Goal: Information Seeking & Learning: Check status

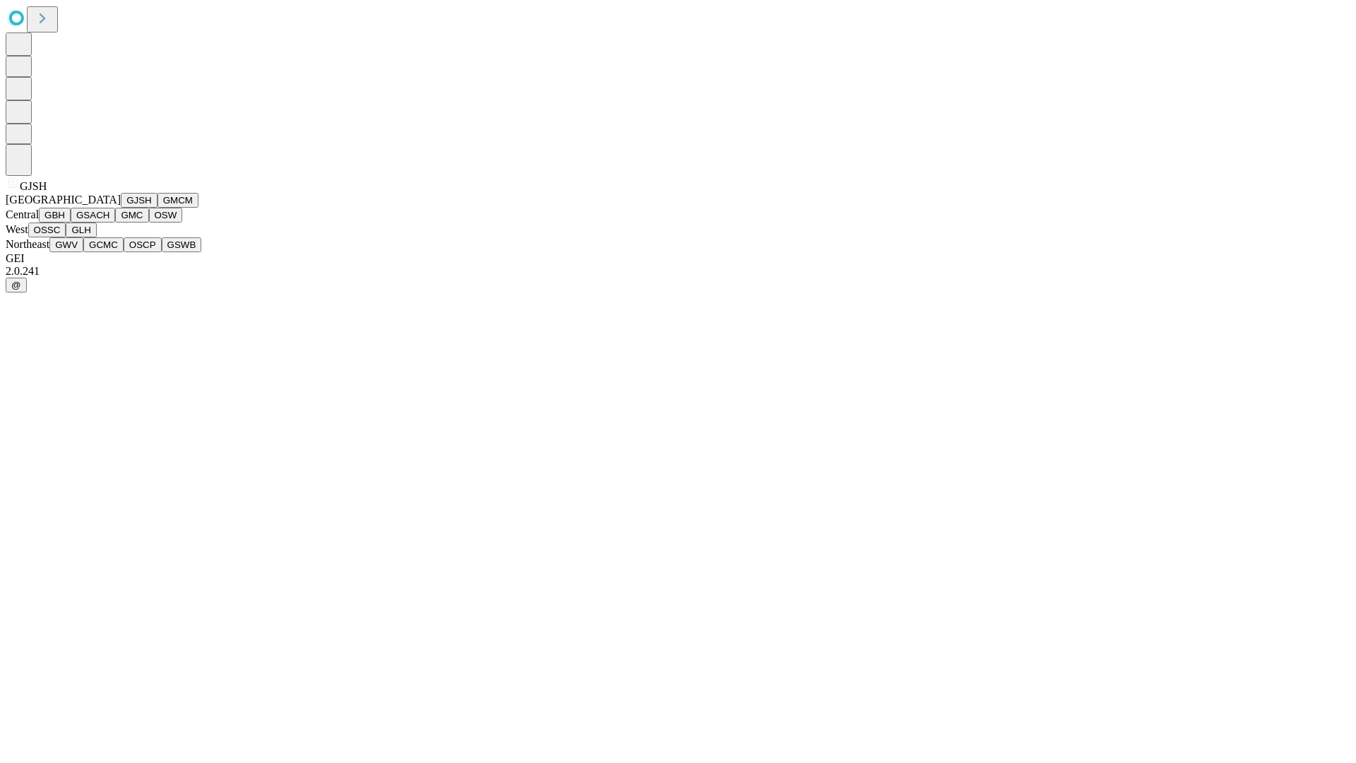
click at [121, 208] on button "GJSH" at bounding box center [139, 200] width 37 height 15
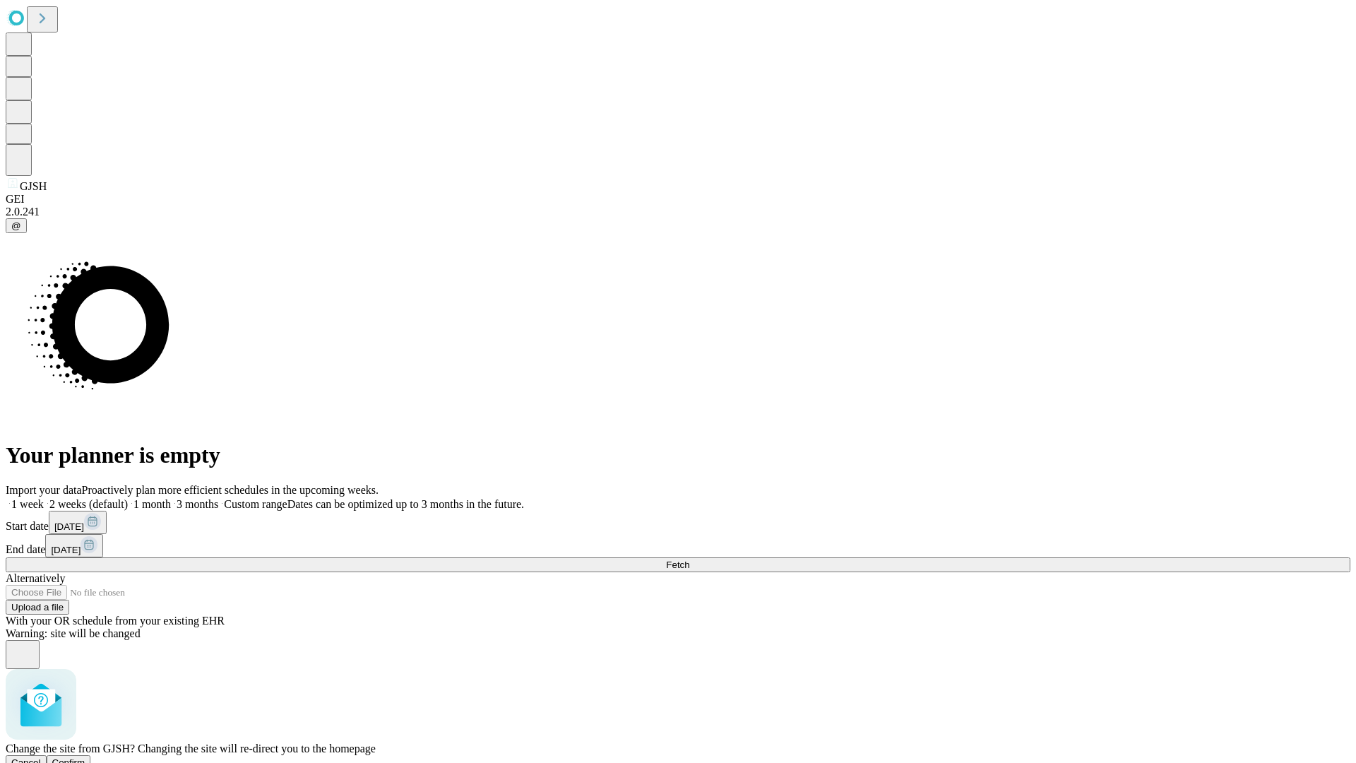
click at [85, 757] on span "Confirm" at bounding box center [68, 762] width 33 height 11
click at [44, 498] on label "1 week" at bounding box center [25, 504] width 38 height 12
click at [689, 559] on span "Fetch" at bounding box center [677, 564] width 23 height 11
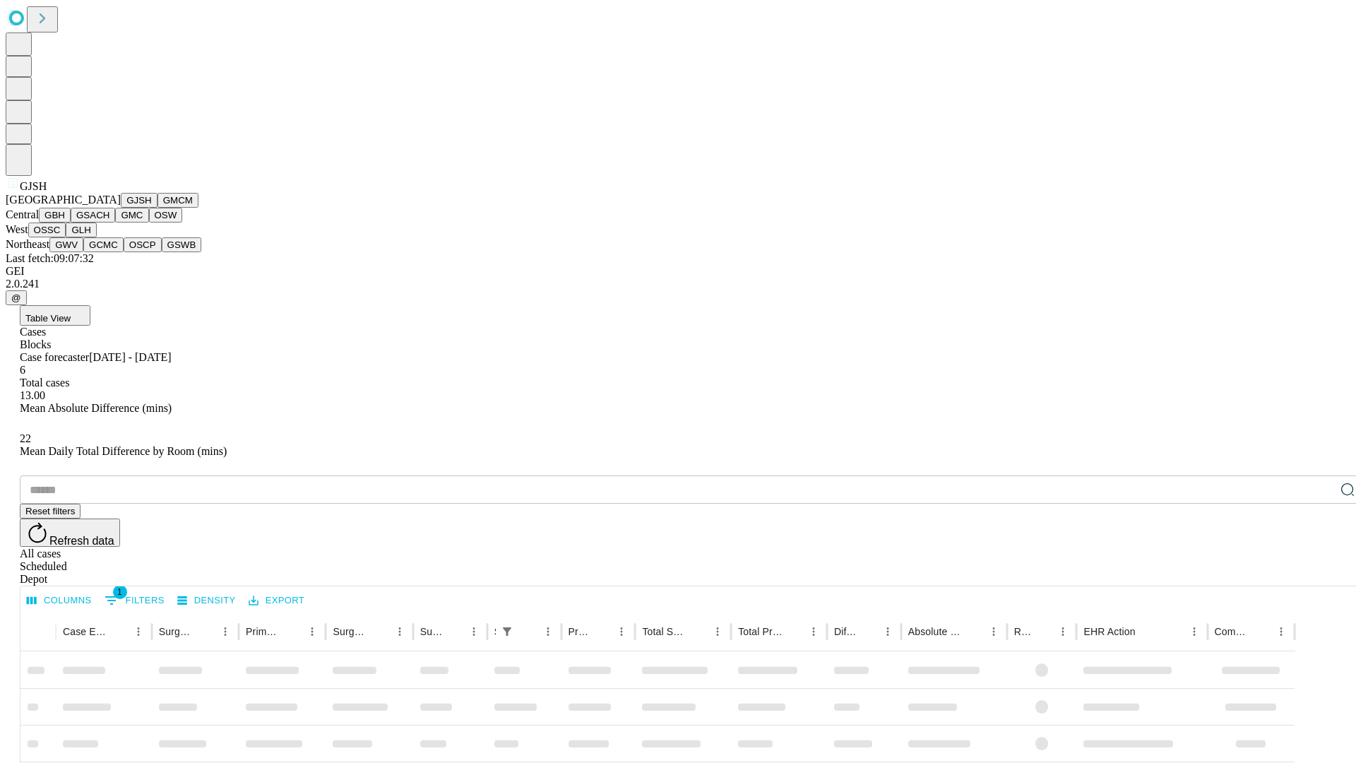
click at [157, 208] on button "GMCM" at bounding box center [177, 200] width 41 height 15
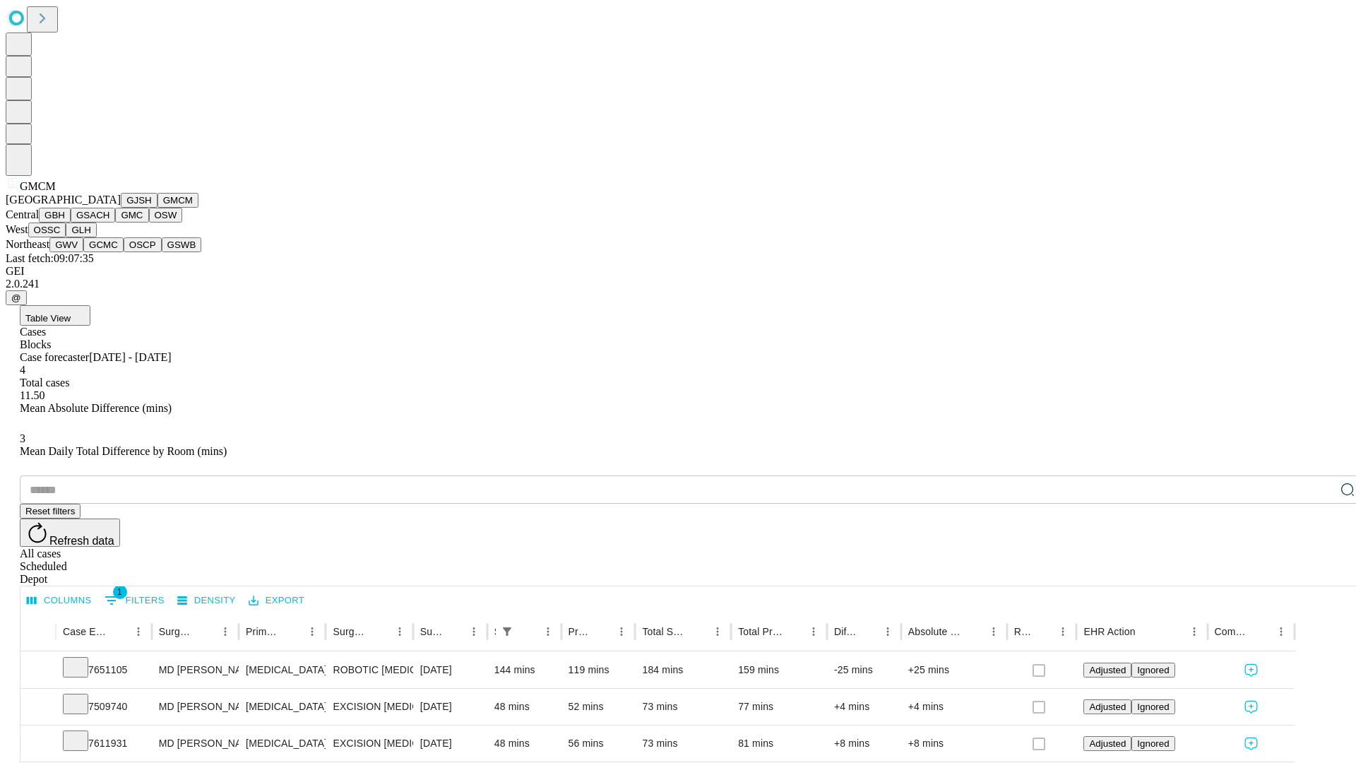
click at [71, 222] on button "GBH" at bounding box center [55, 215] width 32 height 15
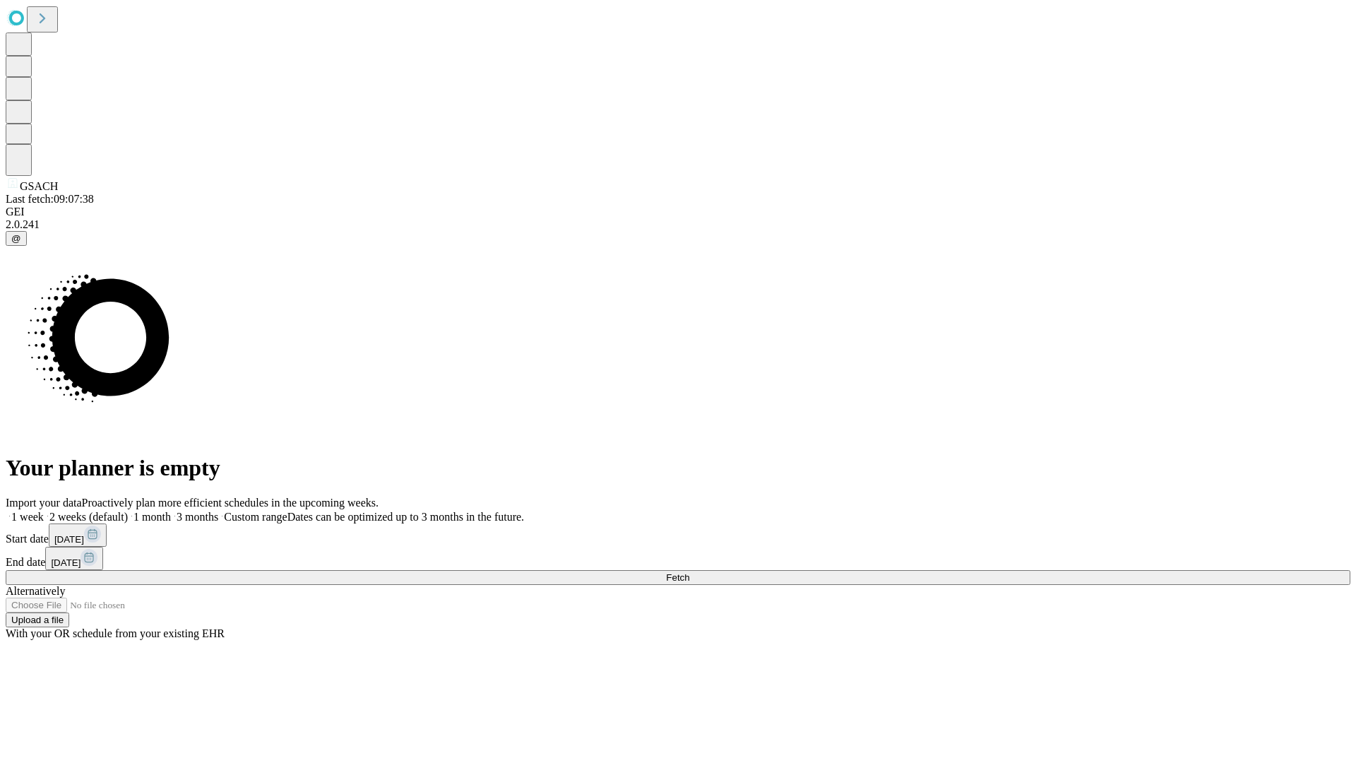
click at [44, 511] on label "1 week" at bounding box center [25, 517] width 38 height 12
click at [689, 572] on span "Fetch" at bounding box center [677, 577] width 23 height 11
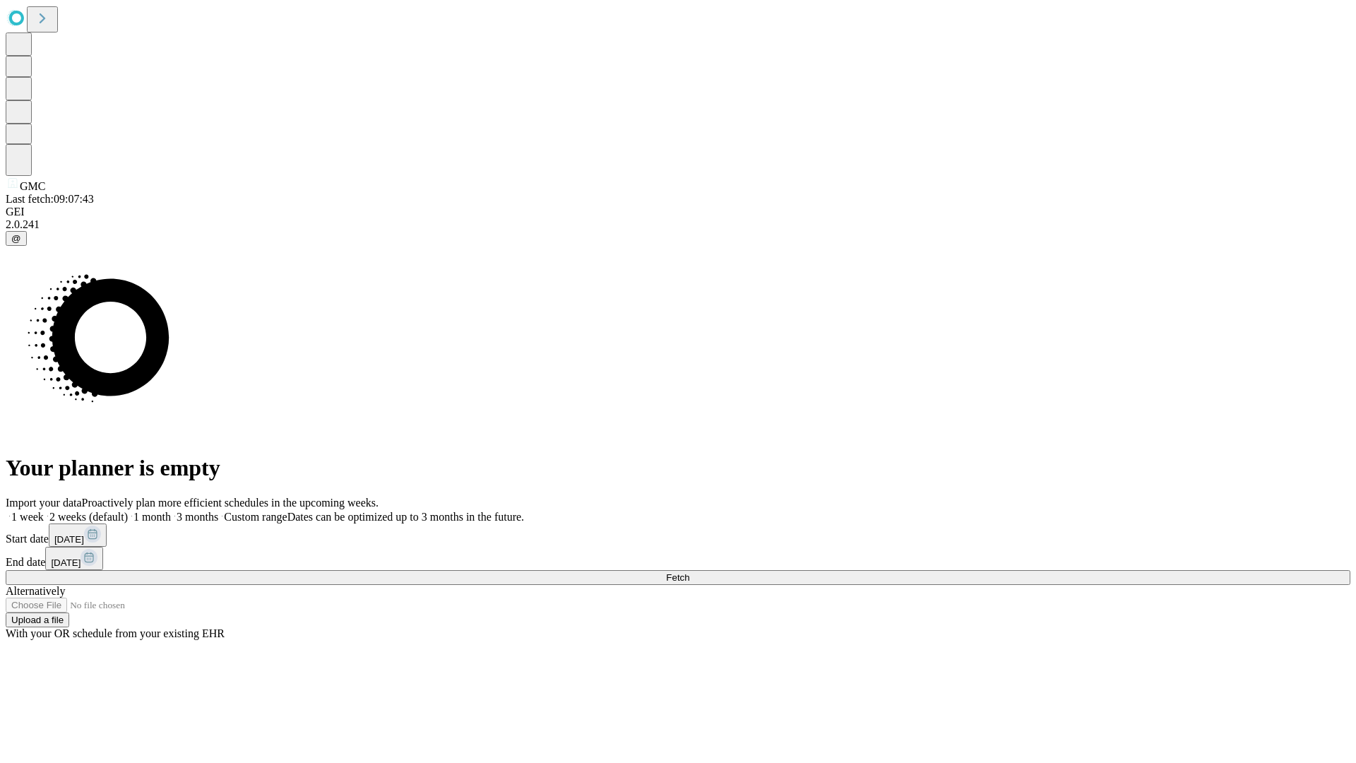
click at [44, 511] on label "1 week" at bounding box center [25, 517] width 38 height 12
click at [689, 572] on span "Fetch" at bounding box center [677, 577] width 23 height 11
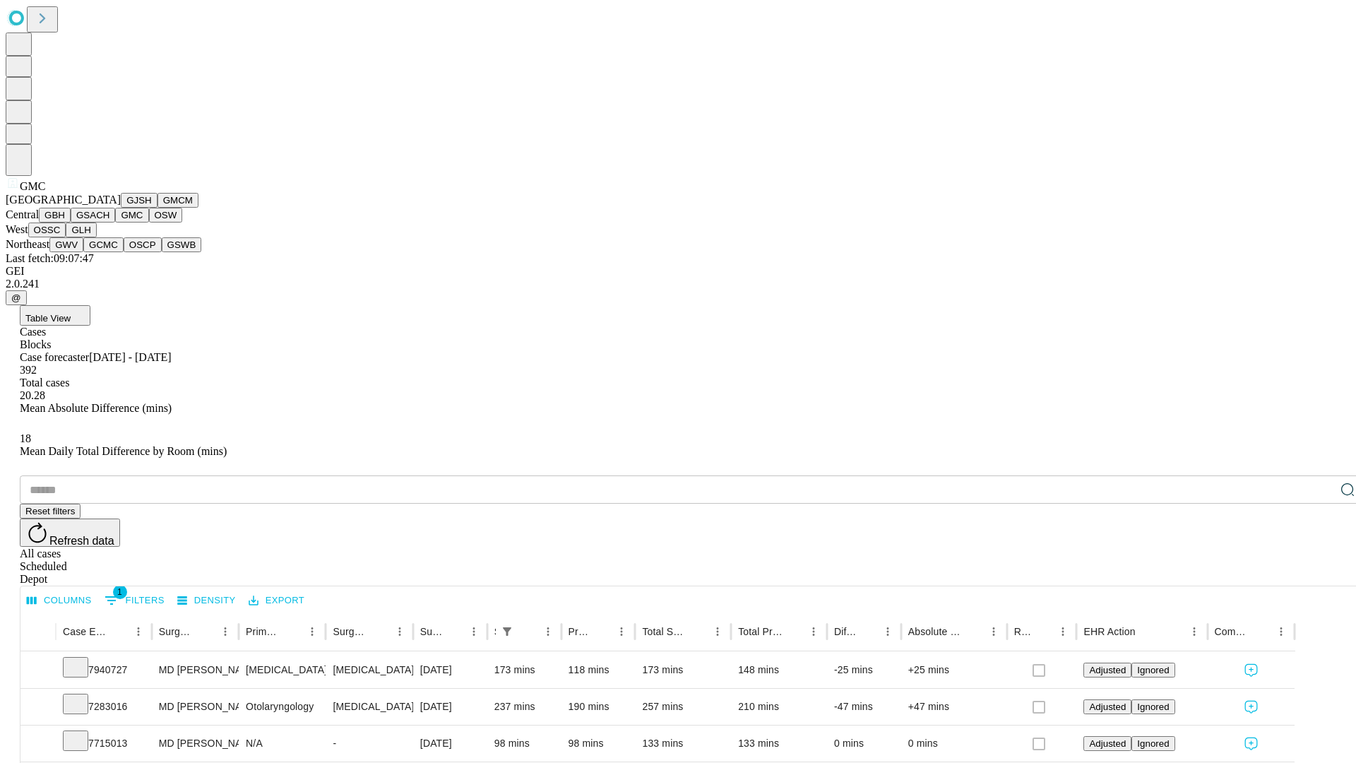
click at [149, 222] on button "OSW" at bounding box center [166, 215] width 34 height 15
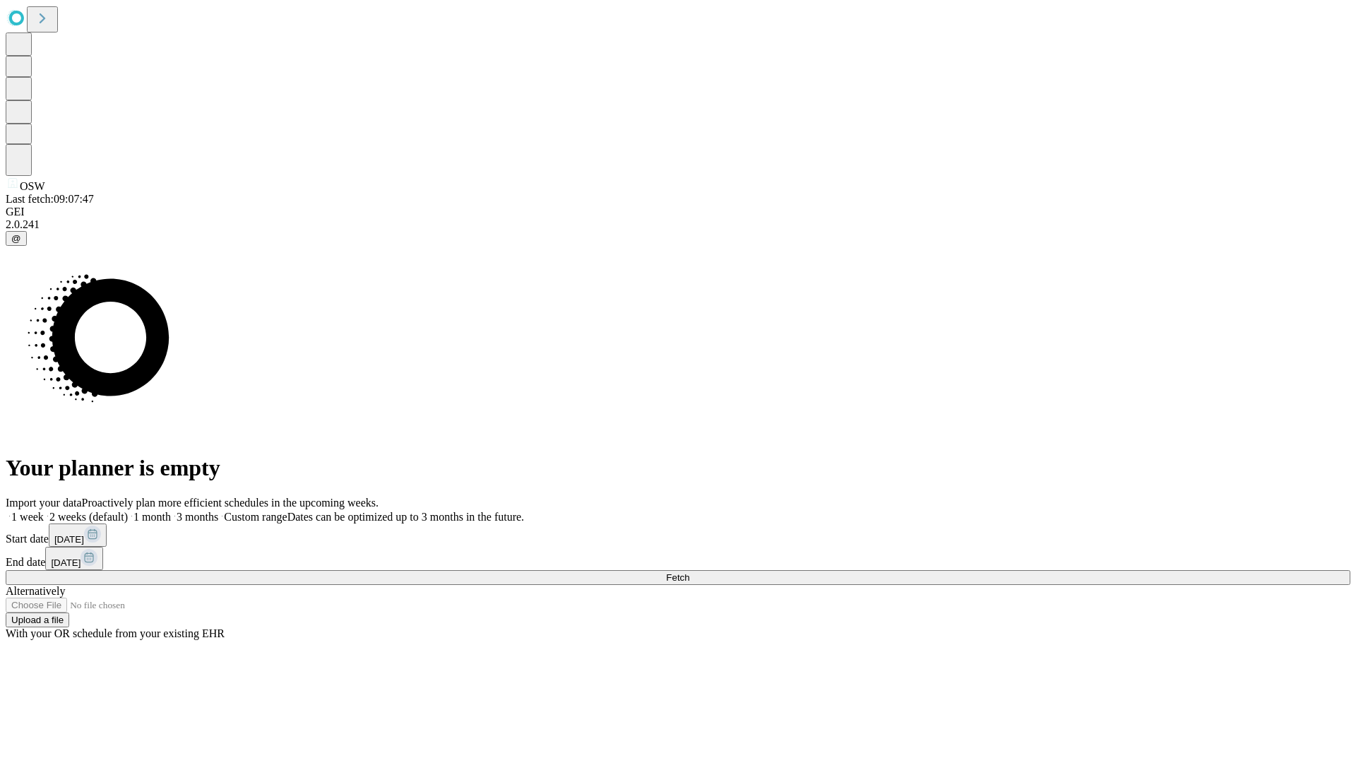
click at [44, 511] on label "1 week" at bounding box center [25, 517] width 38 height 12
click at [689, 572] on span "Fetch" at bounding box center [677, 577] width 23 height 11
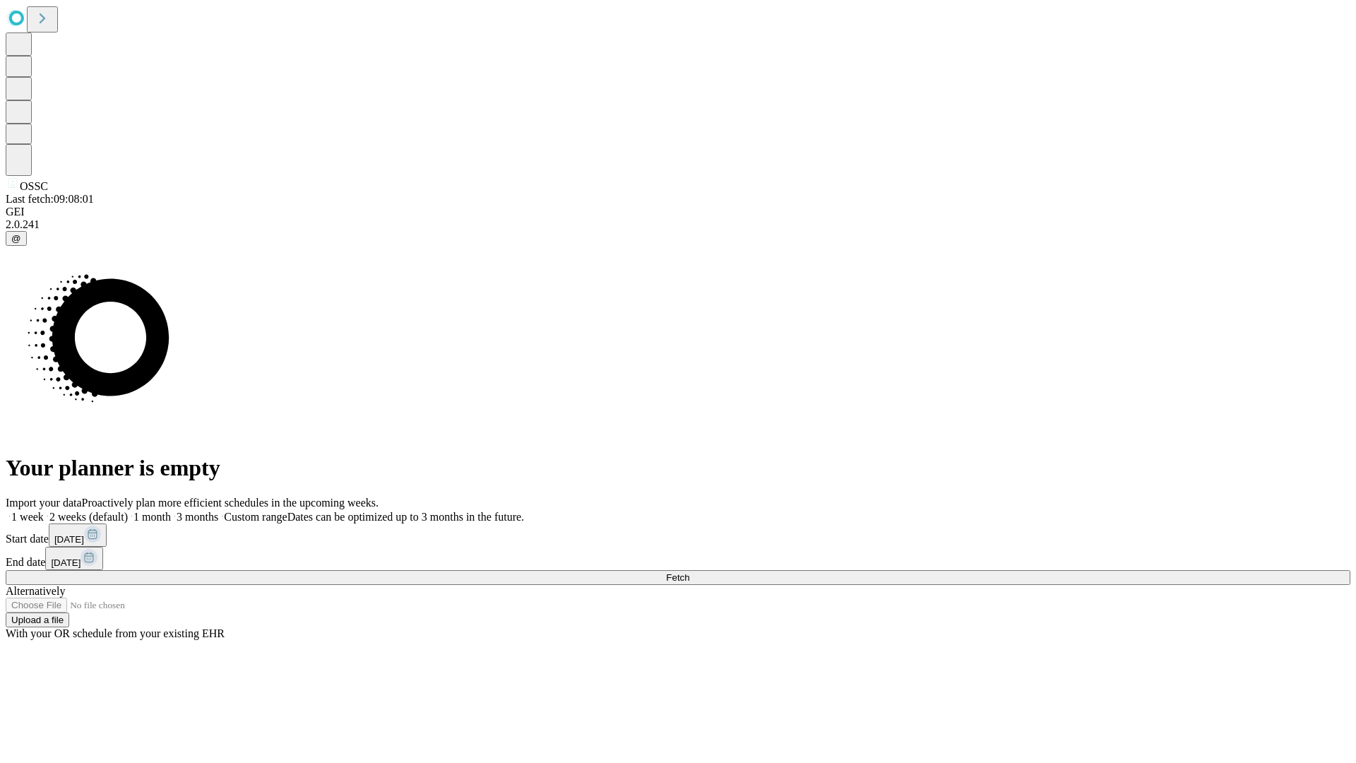
click at [44, 511] on label "1 week" at bounding box center [25, 517] width 38 height 12
click at [689, 572] on span "Fetch" at bounding box center [677, 577] width 23 height 11
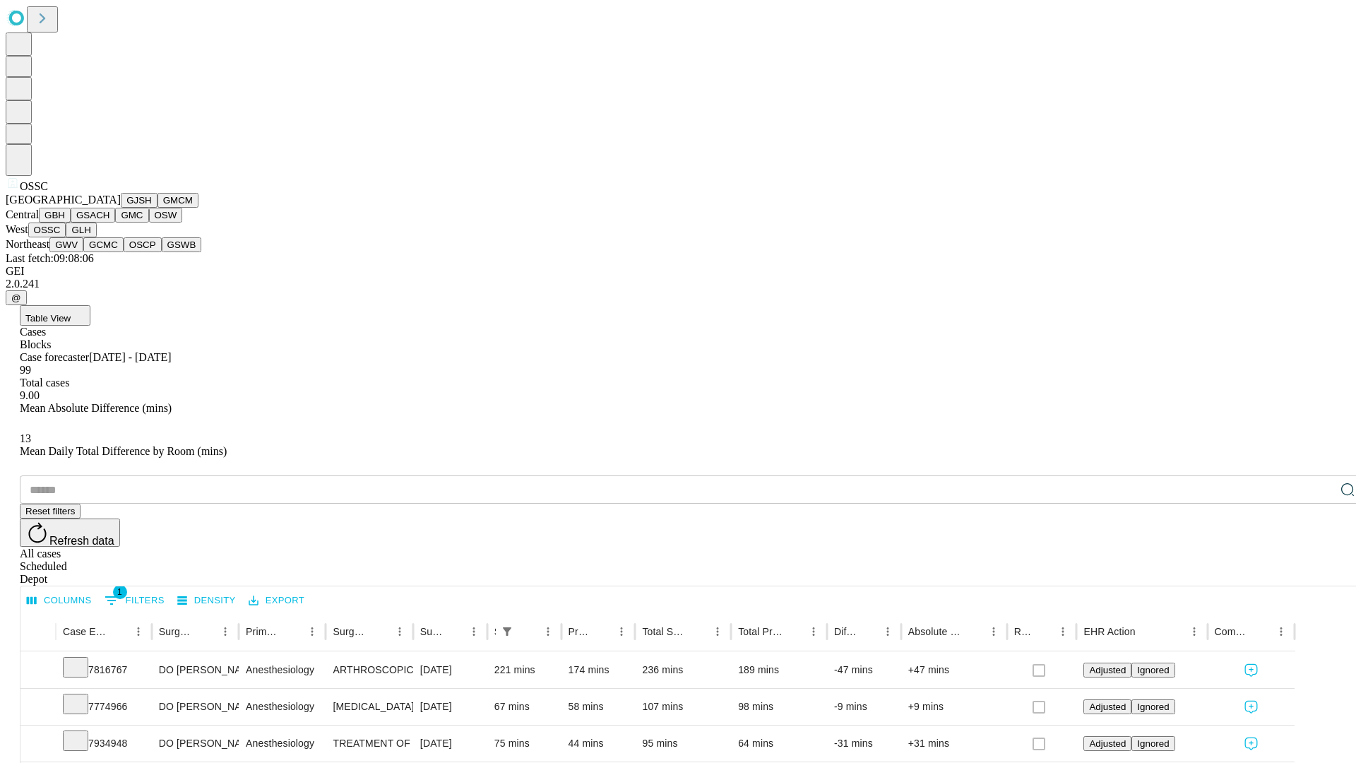
click at [96, 237] on button "GLH" at bounding box center [81, 229] width 30 height 15
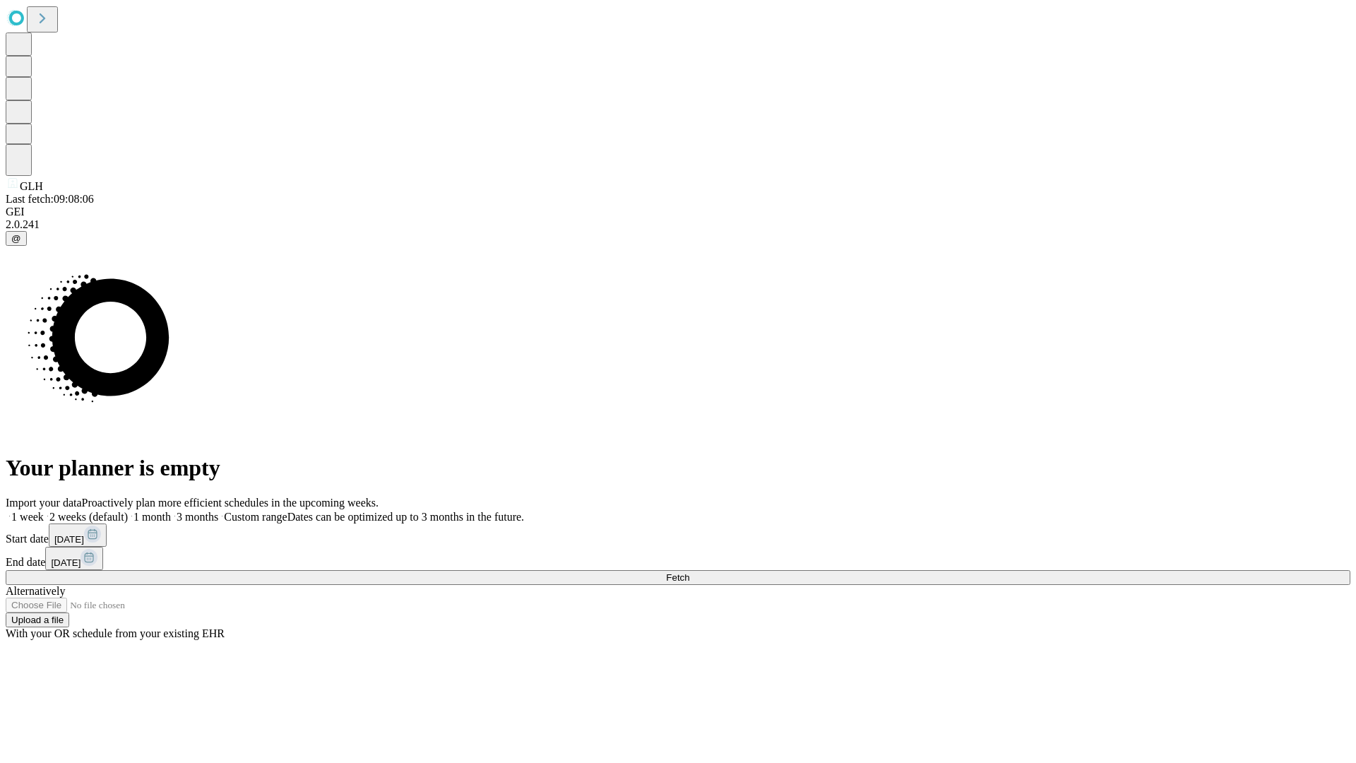
click at [44, 511] on label "1 week" at bounding box center [25, 517] width 38 height 12
click at [689, 572] on span "Fetch" at bounding box center [677, 577] width 23 height 11
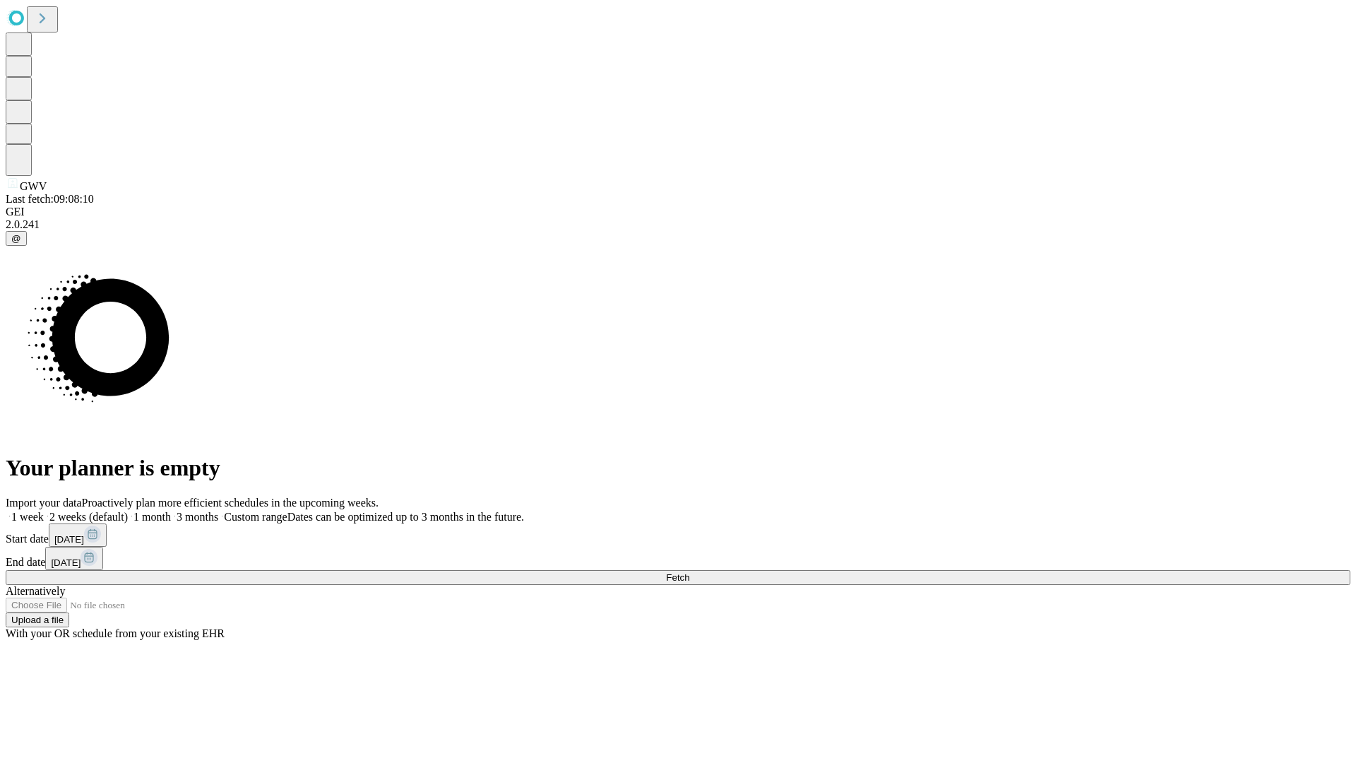
click at [44, 511] on label "1 week" at bounding box center [25, 517] width 38 height 12
click at [689, 572] on span "Fetch" at bounding box center [677, 577] width 23 height 11
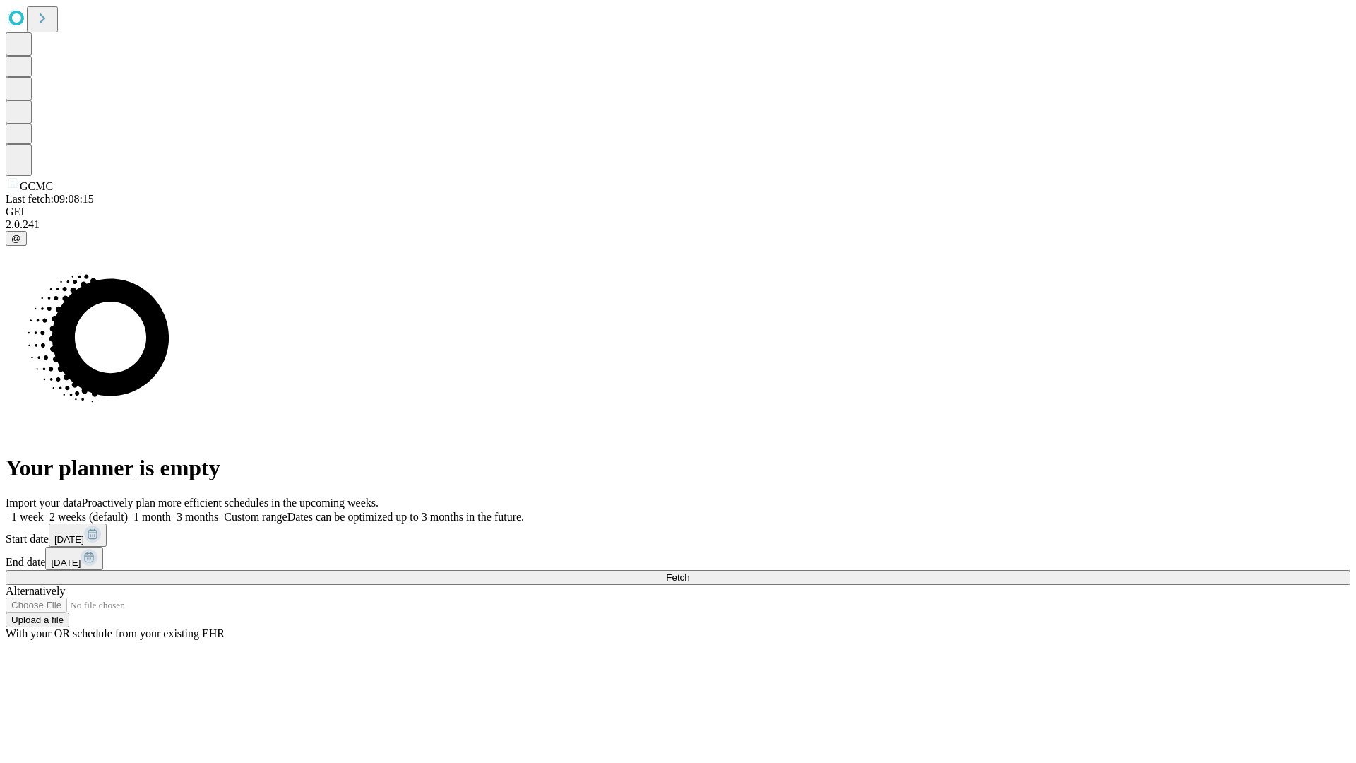
click at [689, 572] on span "Fetch" at bounding box center [677, 577] width 23 height 11
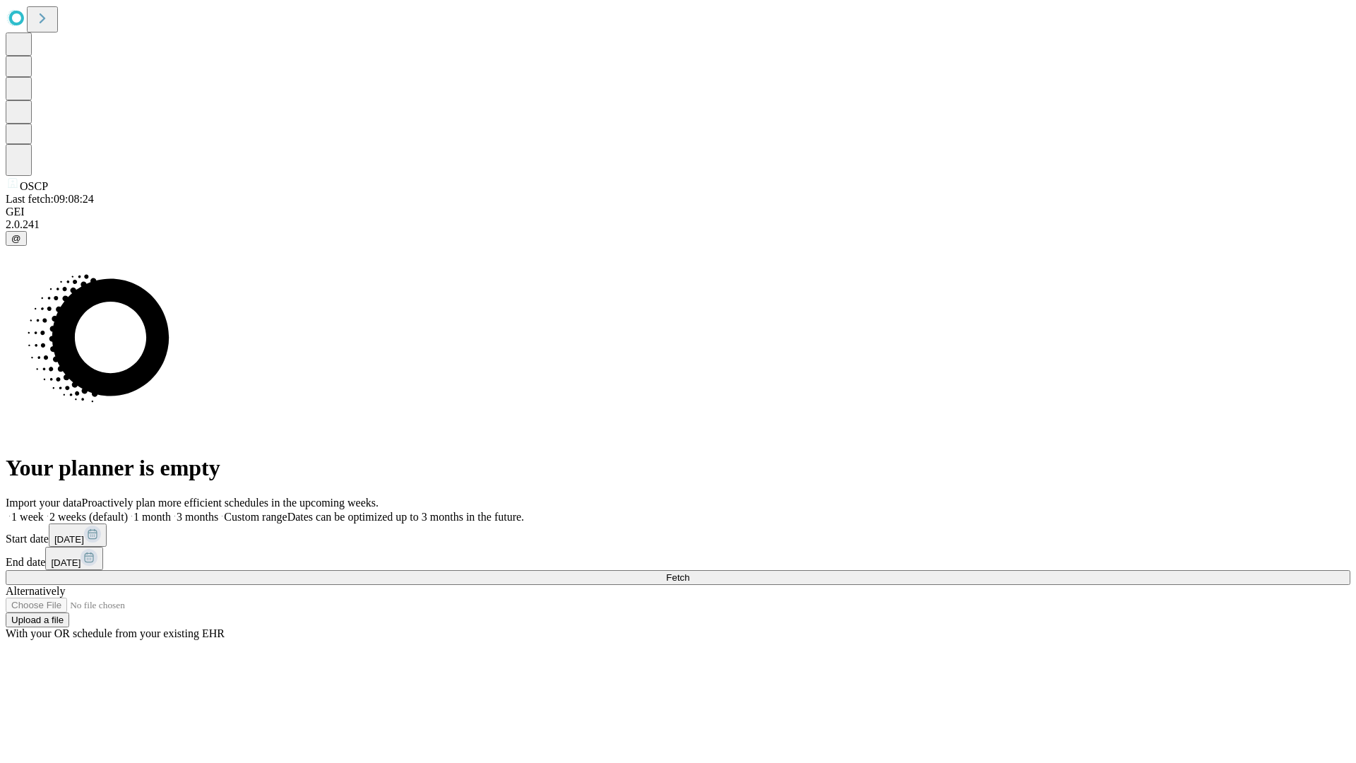
click at [44, 511] on label "1 week" at bounding box center [25, 517] width 38 height 12
click at [689, 572] on span "Fetch" at bounding box center [677, 577] width 23 height 11
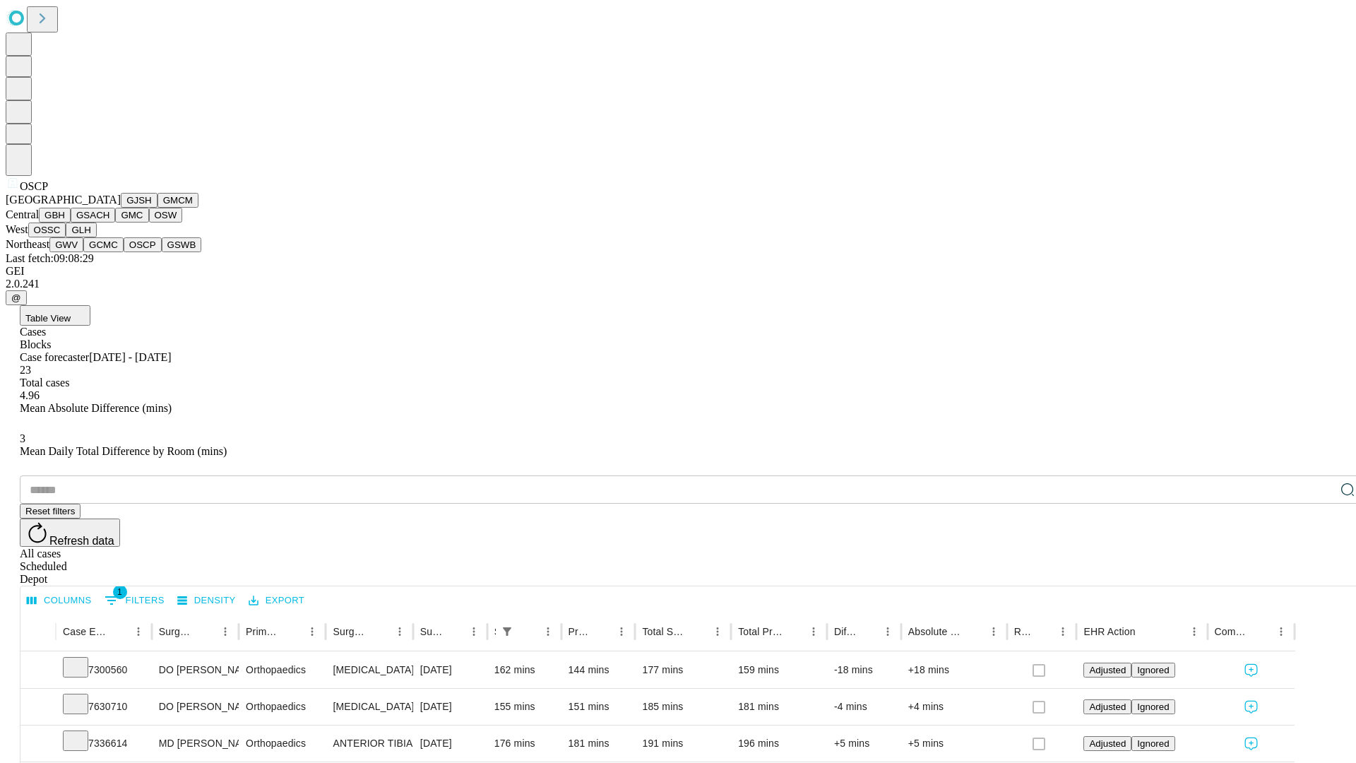
click at [162, 252] on button "GSWB" at bounding box center [182, 244] width 40 height 15
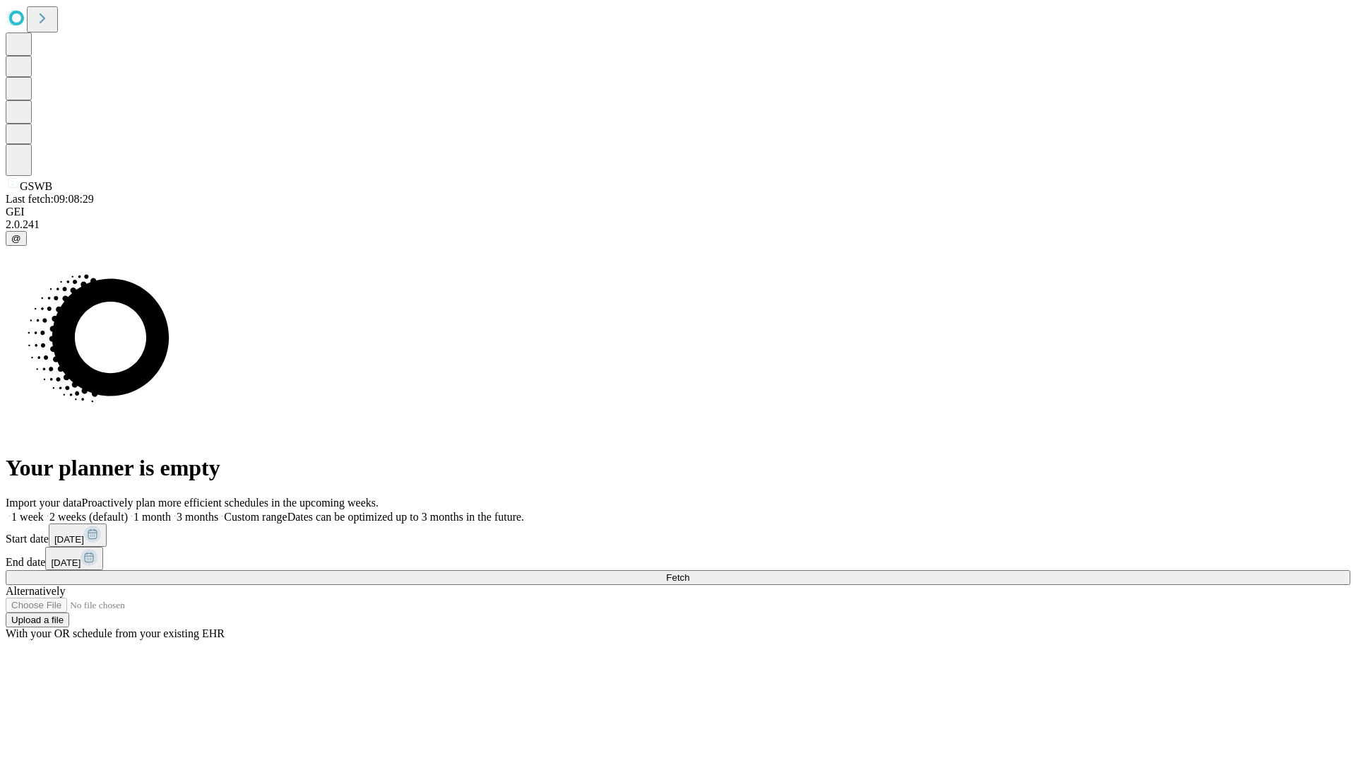
click at [44, 511] on label "1 week" at bounding box center [25, 517] width 38 height 12
click at [689, 572] on span "Fetch" at bounding box center [677, 577] width 23 height 11
